Goal: Answer question/provide support

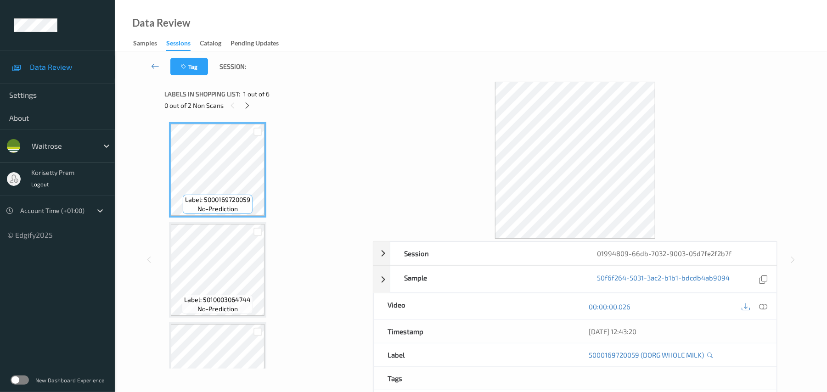
click at [463, 85] on div at bounding box center [575, 160] width 404 height 157
click at [364, 89] on div "Labels in shopping list: 1 out of 6" at bounding box center [265, 93] width 202 height 11
click at [439, 56] on div "Tag Session:" at bounding box center [471, 66] width 674 height 30
click at [251, 104] on icon at bounding box center [247, 105] width 8 height 8
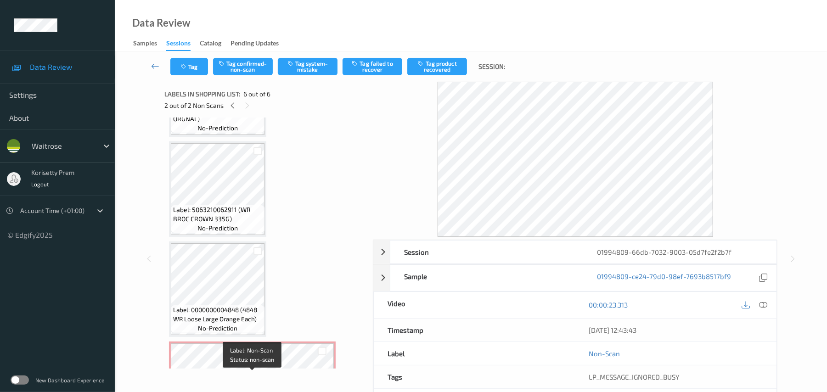
scroll to position [170, 0]
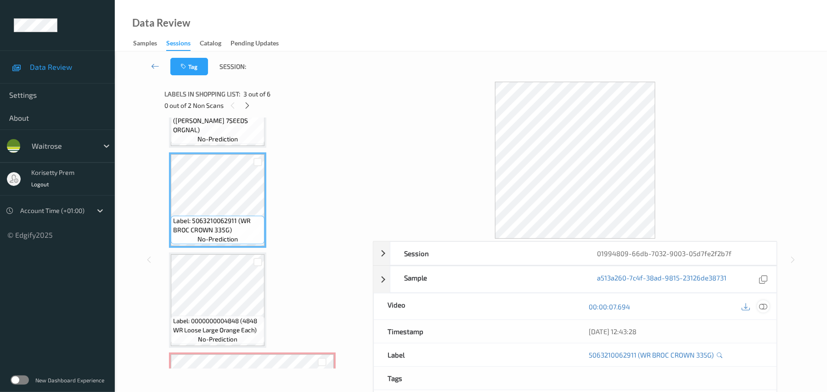
click at [764, 308] on icon at bounding box center [763, 307] width 8 height 8
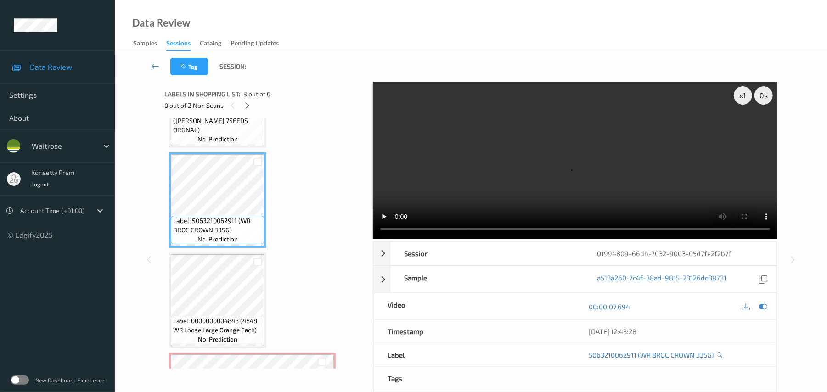
click at [517, 163] on video at bounding box center [575, 160] width 404 height 157
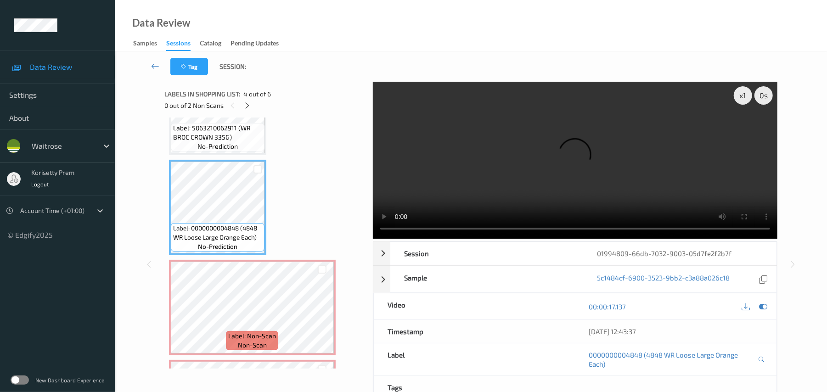
scroll to position [292, 0]
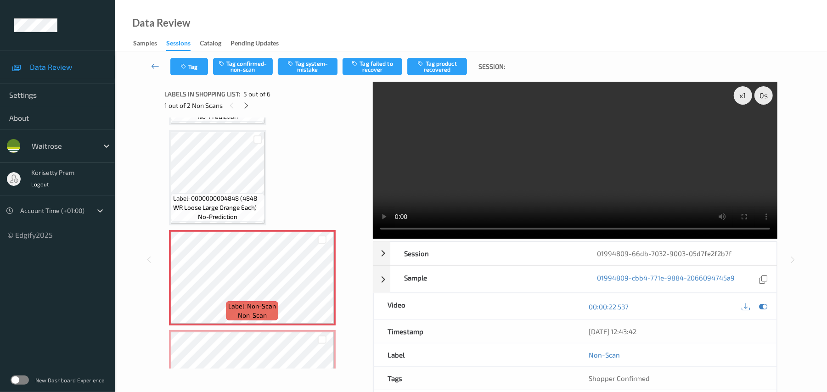
click at [517, 190] on video at bounding box center [575, 160] width 404 height 157
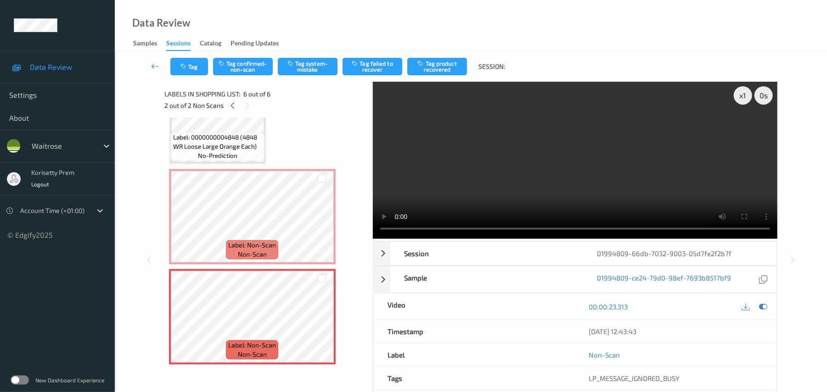
click at [554, 175] on video at bounding box center [575, 160] width 404 height 157
click at [483, 171] on video at bounding box center [575, 160] width 404 height 157
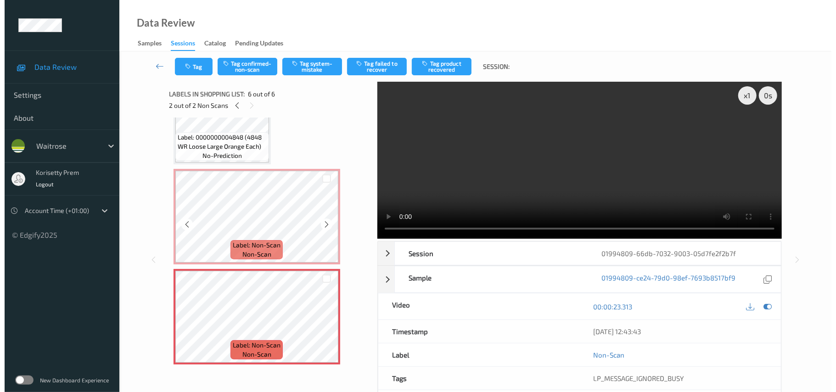
scroll to position [292, 0]
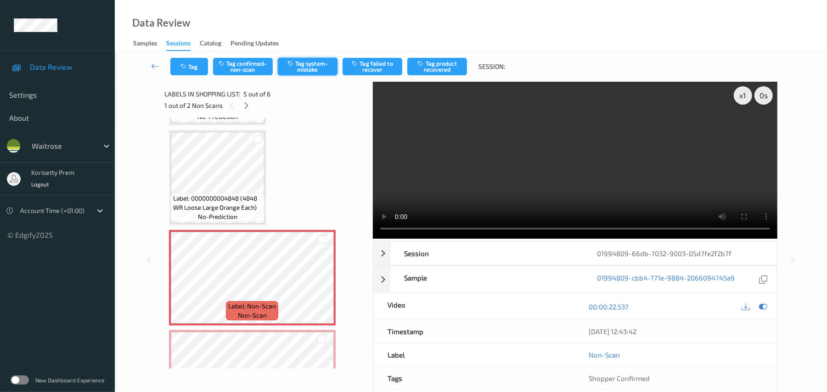
click at [318, 68] on button "Tag system-mistake" at bounding box center [308, 66] width 60 height 17
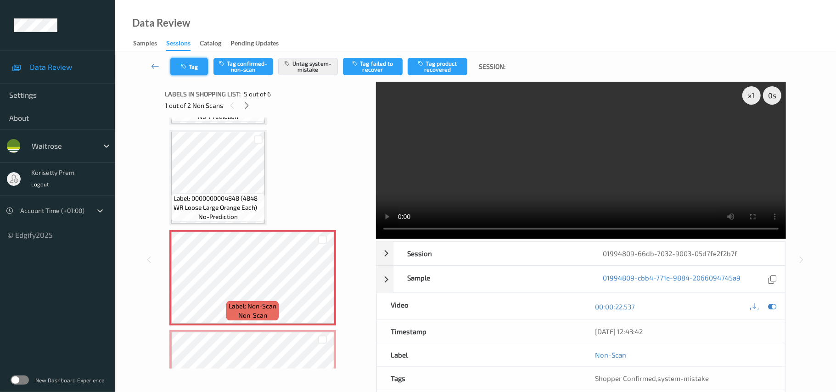
click at [187, 68] on icon "button" at bounding box center [185, 66] width 8 height 6
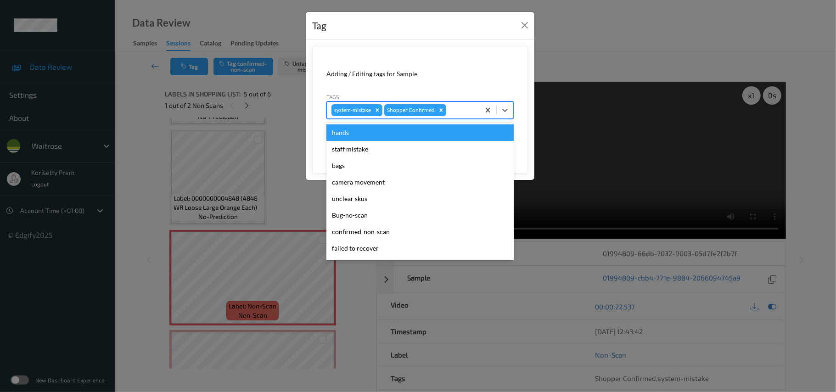
click at [448, 111] on input "text" at bounding box center [448, 110] width 1 height 9
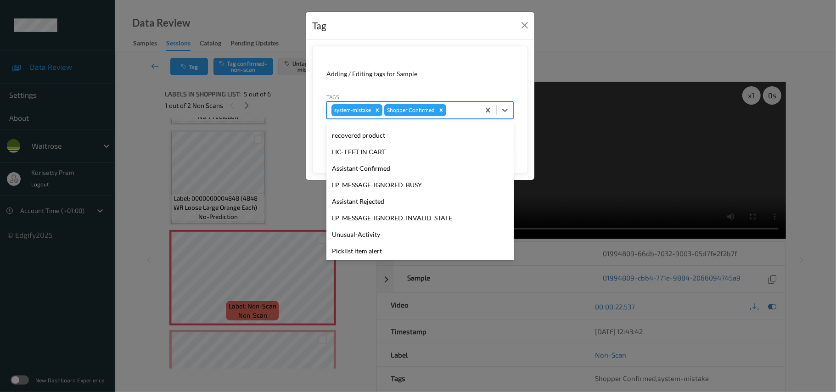
scroll to position [230, 0]
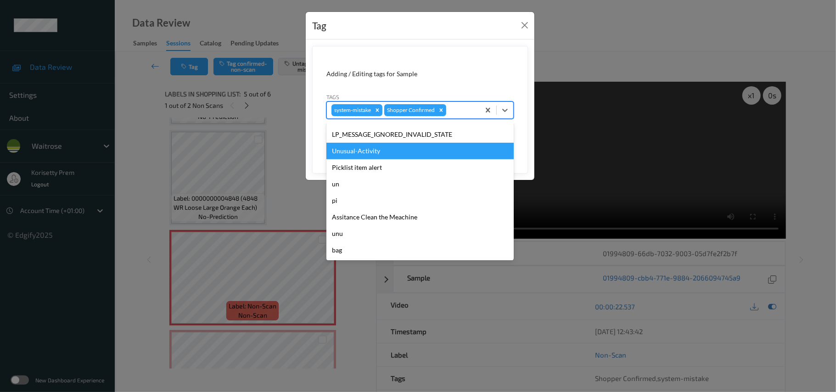
click at [370, 154] on div "Unusual-Activity" at bounding box center [419, 151] width 187 height 17
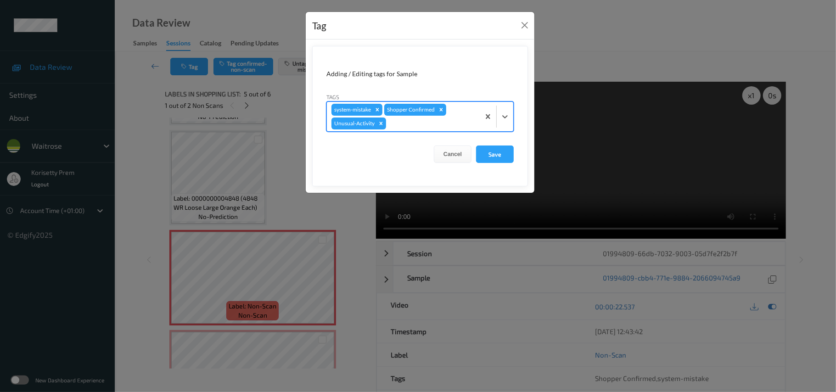
click at [440, 120] on div at bounding box center [431, 123] width 87 height 11
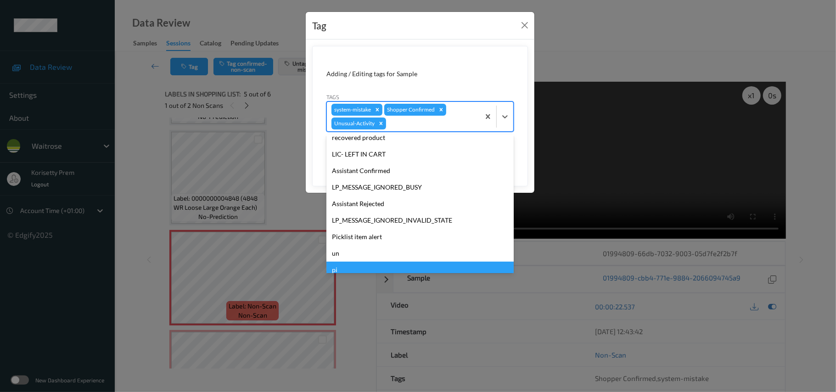
scroll to position [213, 0]
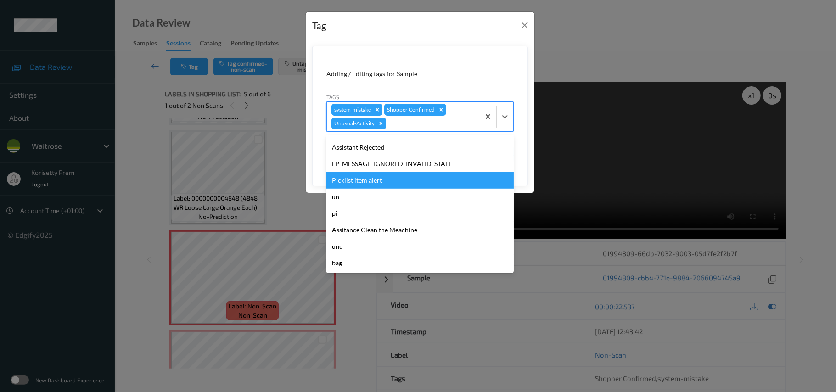
click at [376, 179] on div "Picklist item alert" at bounding box center [419, 180] width 187 height 17
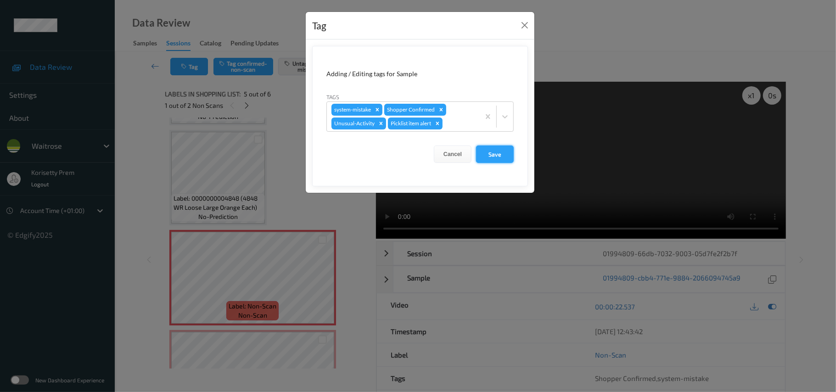
click at [502, 158] on button "Save" at bounding box center [495, 154] width 38 height 17
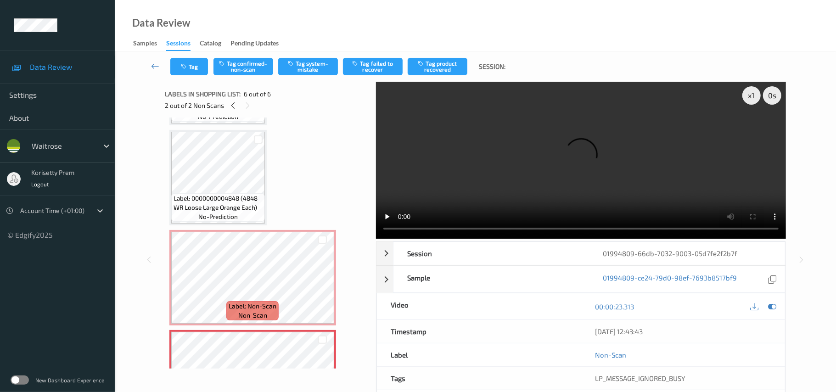
click at [319, 57] on div "Tag Tag confirmed-non-scan Tag system-mistake Tag failed to recover Tag product…" at bounding box center [476, 66] width 684 height 30
click at [315, 69] on button "Tag system-mistake" at bounding box center [308, 66] width 60 height 17
click at [192, 67] on button "Tag" at bounding box center [189, 66] width 38 height 17
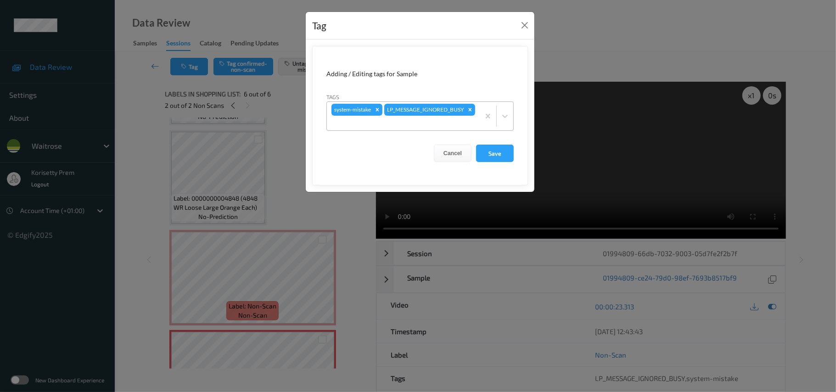
click at [445, 114] on div "system-mistake LP_MESSAGE_IGNORED_BUSY" at bounding box center [403, 116] width 153 height 28
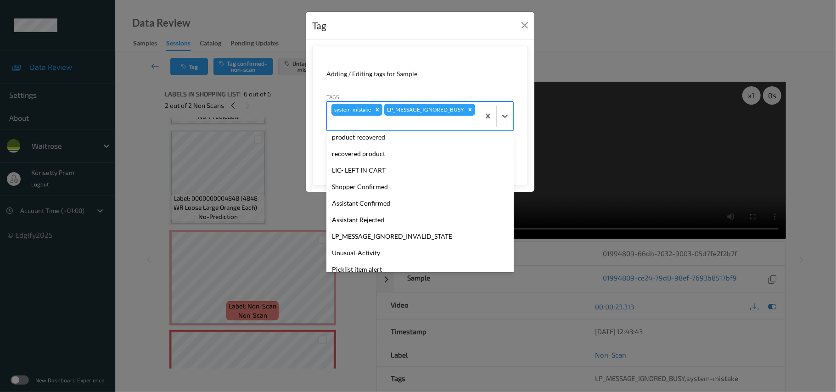
scroll to position [230, 0]
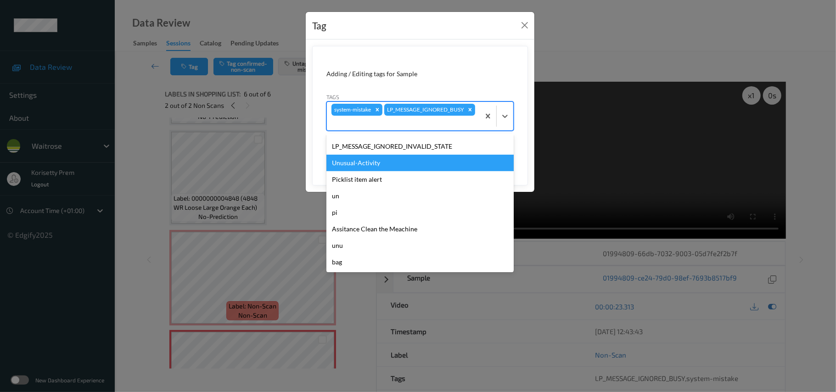
click at [366, 164] on div "Unusual-Activity" at bounding box center [419, 163] width 187 height 17
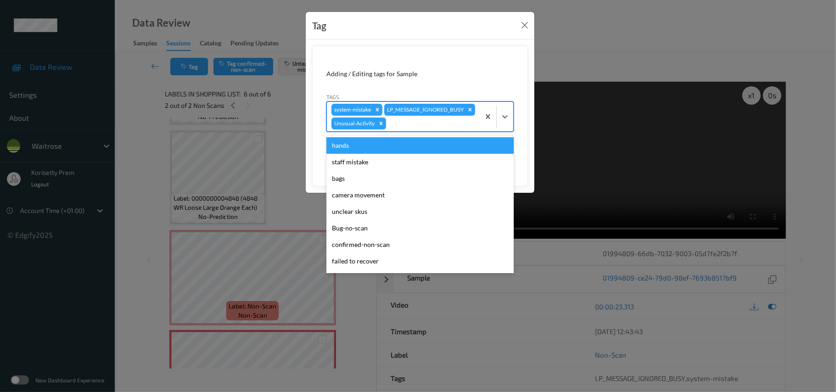
click at [428, 129] on div at bounding box center [431, 123] width 87 height 11
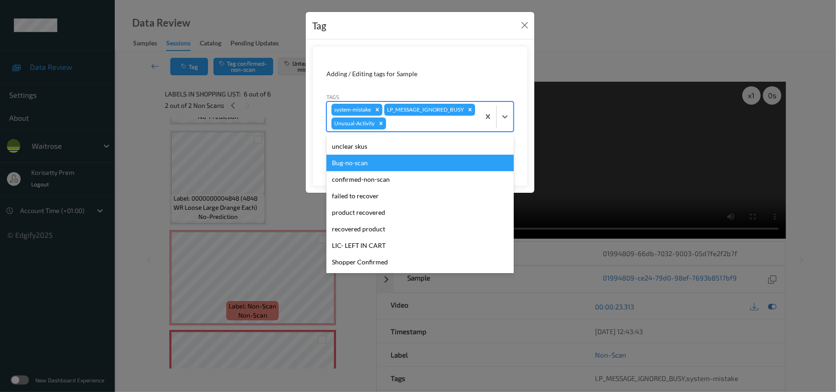
scroll to position [213, 0]
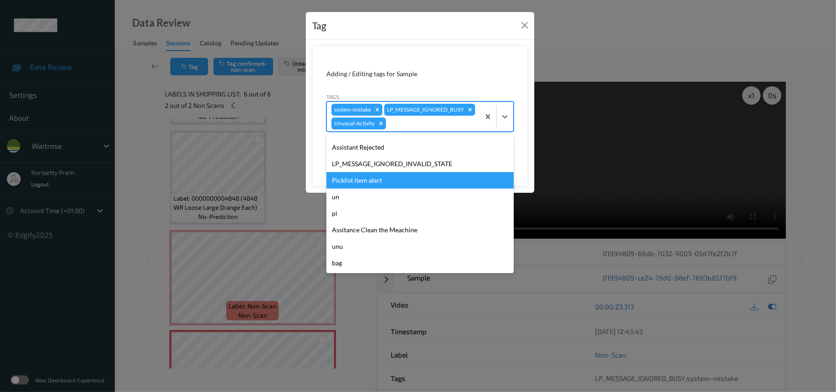
click at [359, 189] on div "Picklist item alert" at bounding box center [419, 180] width 187 height 17
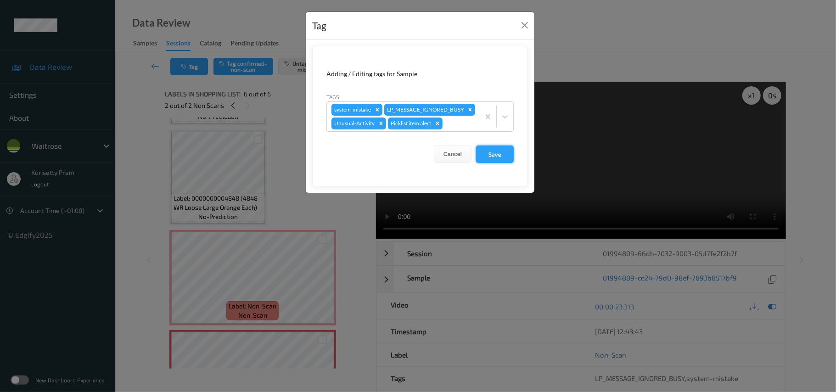
click at [498, 163] on button "Save" at bounding box center [495, 154] width 38 height 17
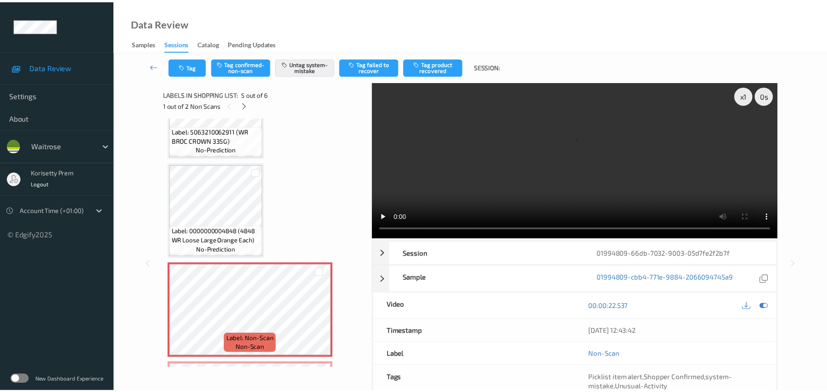
scroll to position [231, 0]
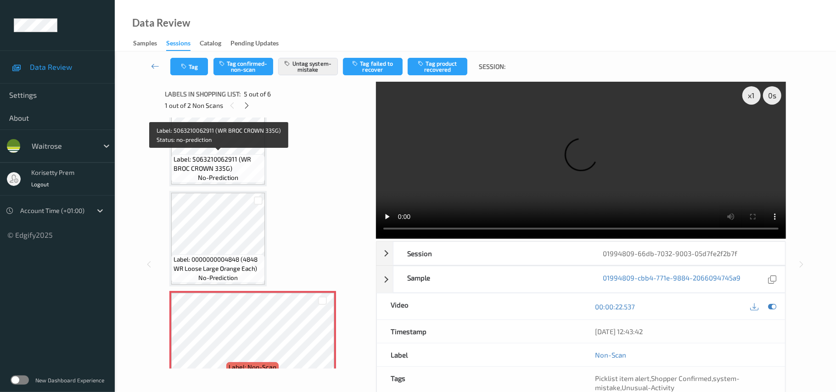
click at [203, 162] on span "Label: 5063210062911 (WR BROC CROWN 335G)" at bounding box center [218, 164] width 89 height 18
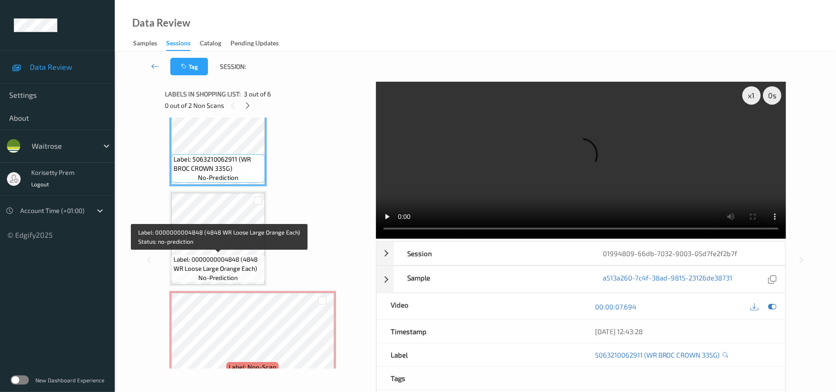
click at [235, 267] on span "Label: 0000000004848 (4848 WR Loose Large Orange Each)" at bounding box center [218, 264] width 89 height 18
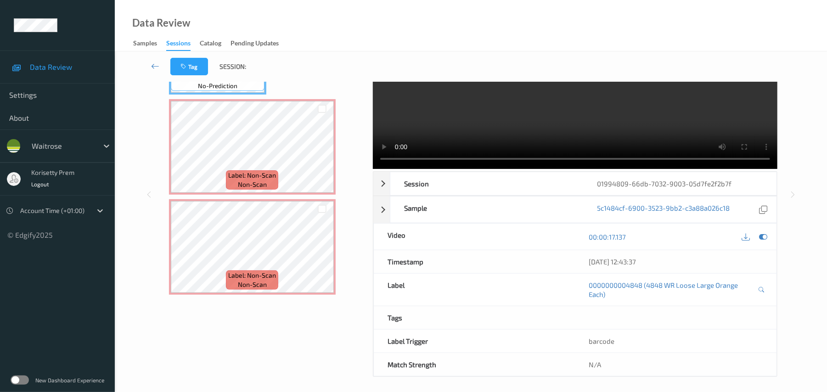
scroll to position [75, 0]
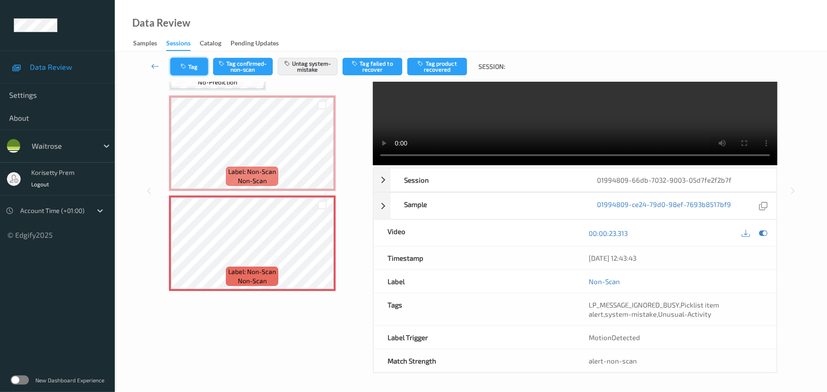
click at [195, 61] on button "Tag" at bounding box center [189, 66] width 38 height 17
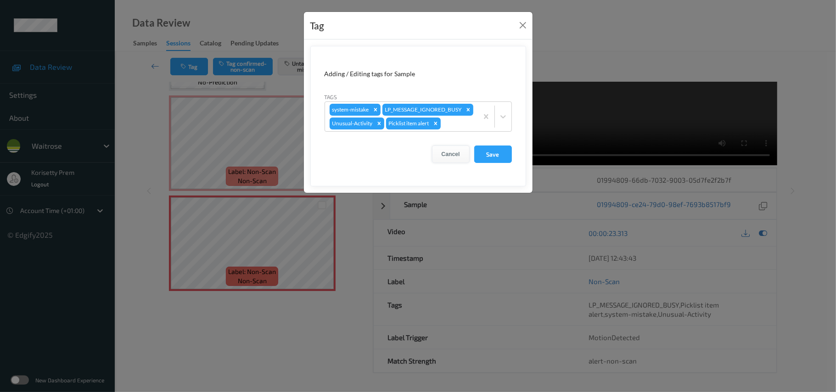
click at [462, 163] on button "Cancel" at bounding box center [451, 154] width 38 height 17
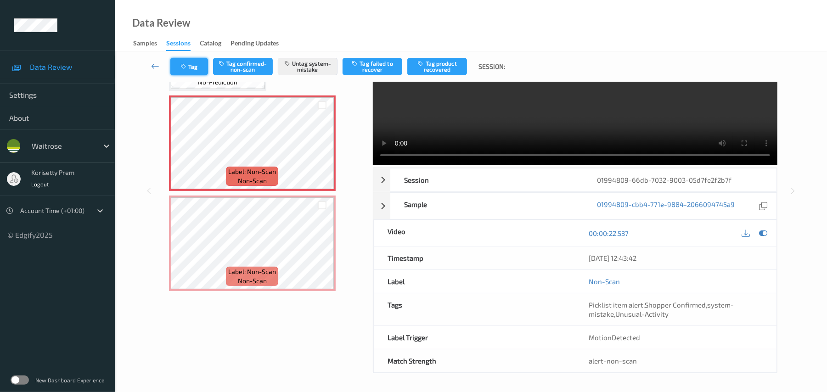
click at [196, 61] on button "Tag" at bounding box center [189, 66] width 38 height 17
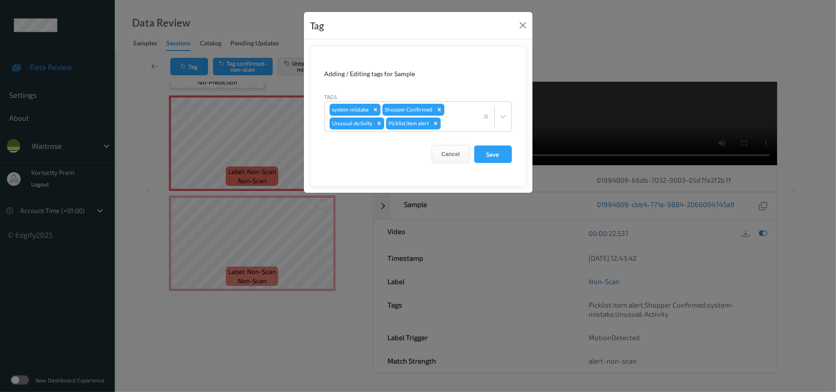
click at [461, 153] on button "Cancel" at bounding box center [451, 154] width 38 height 17
